Goal: Task Accomplishment & Management: Use online tool/utility

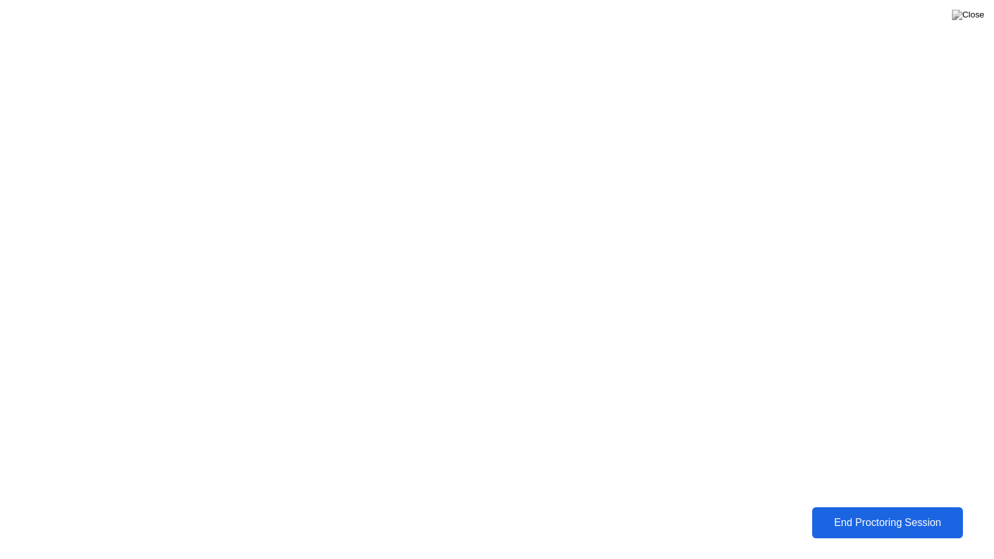
click at [833, 519] on div "End Proctoring Session" at bounding box center [887, 523] width 144 height 12
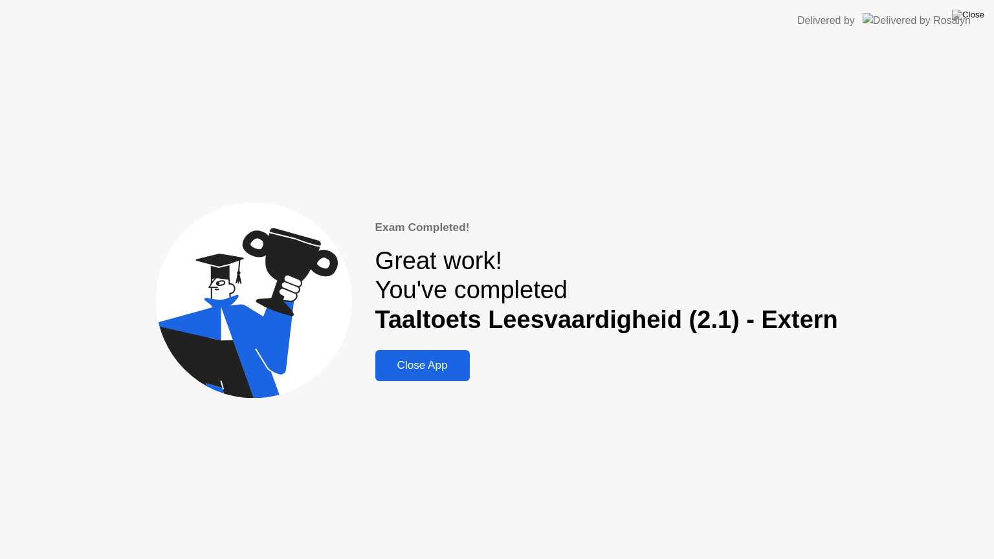
click at [405, 377] on button "Close App" at bounding box center [422, 365] width 94 height 31
